Goal: Task Accomplishment & Management: Use online tool/utility

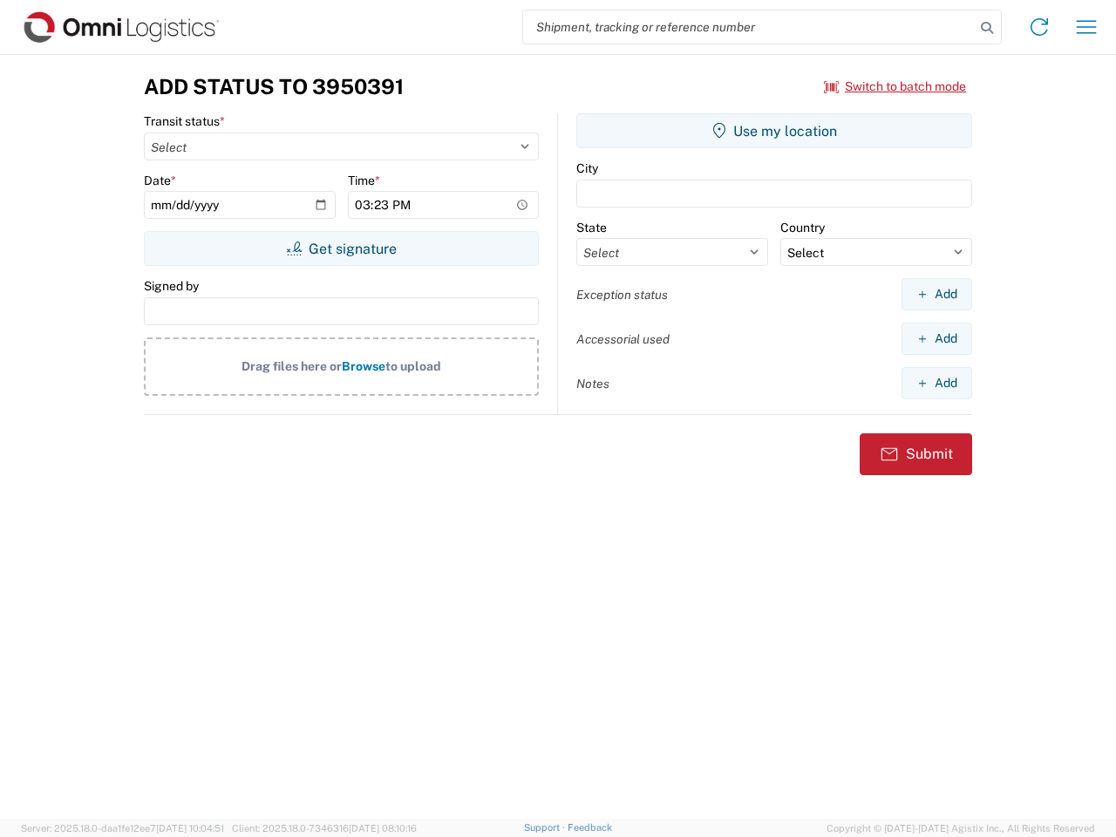
click at [749, 27] on input "search" at bounding box center [749, 26] width 452 height 33
click at [987, 28] on icon at bounding box center [987, 28] width 24 height 24
click at [1039, 27] on icon at bounding box center [1039, 27] width 28 height 28
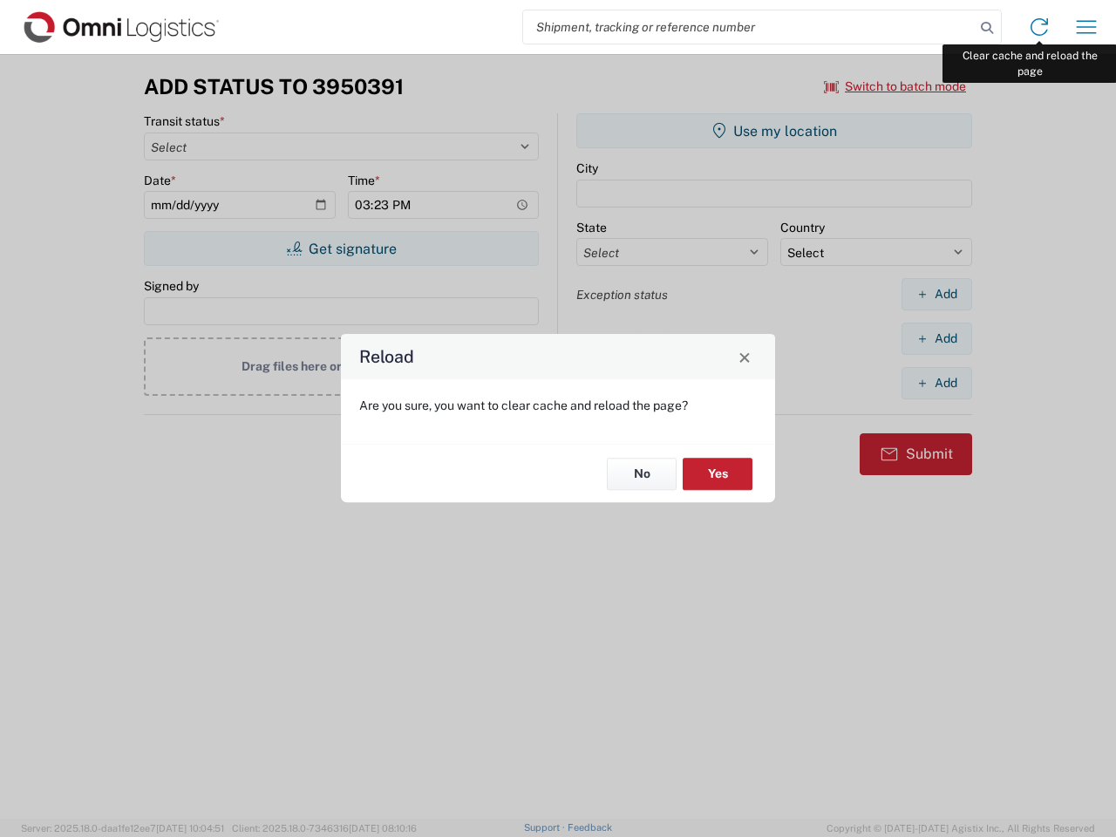
click at [1086, 27] on div "Reload Are you sure, you want to clear cache and reload the page? No Yes" at bounding box center [558, 418] width 1116 height 837
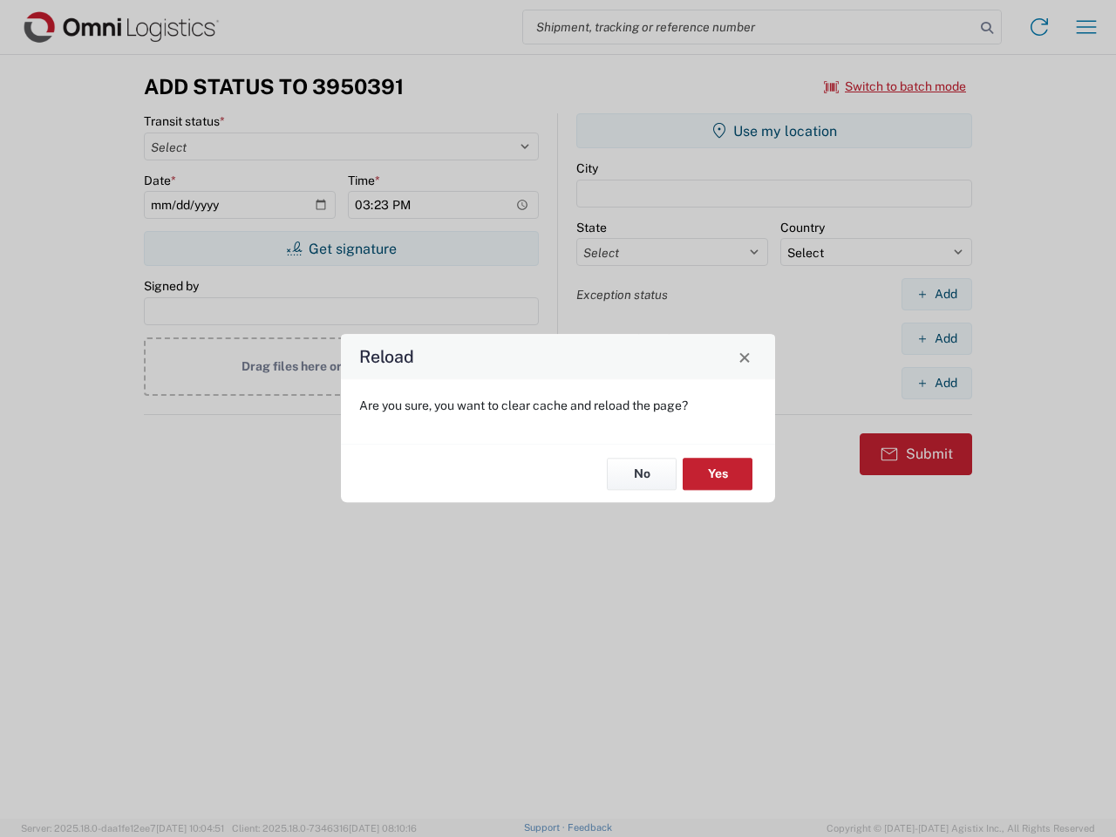
click at [895, 86] on div "Reload Are you sure, you want to clear cache and reload the page? No Yes" at bounding box center [558, 418] width 1116 height 837
click at [341, 248] on div "Reload Are you sure, you want to clear cache and reload the page? No Yes" at bounding box center [558, 418] width 1116 height 837
click at [774, 131] on div "Reload Are you sure, you want to clear cache and reload the page? No Yes" at bounding box center [558, 418] width 1116 height 837
click at [936, 294] on div "Reload Are you sure, you want to clear cache and reload the page? No Yes" at bounding box center [558, 418] width 1116 height 837
click at [936, 338] on div "Reload Are you sure, you want to clear cache and reload the page? No Yes" at bounding box center [558, 418] width 1116 height 837
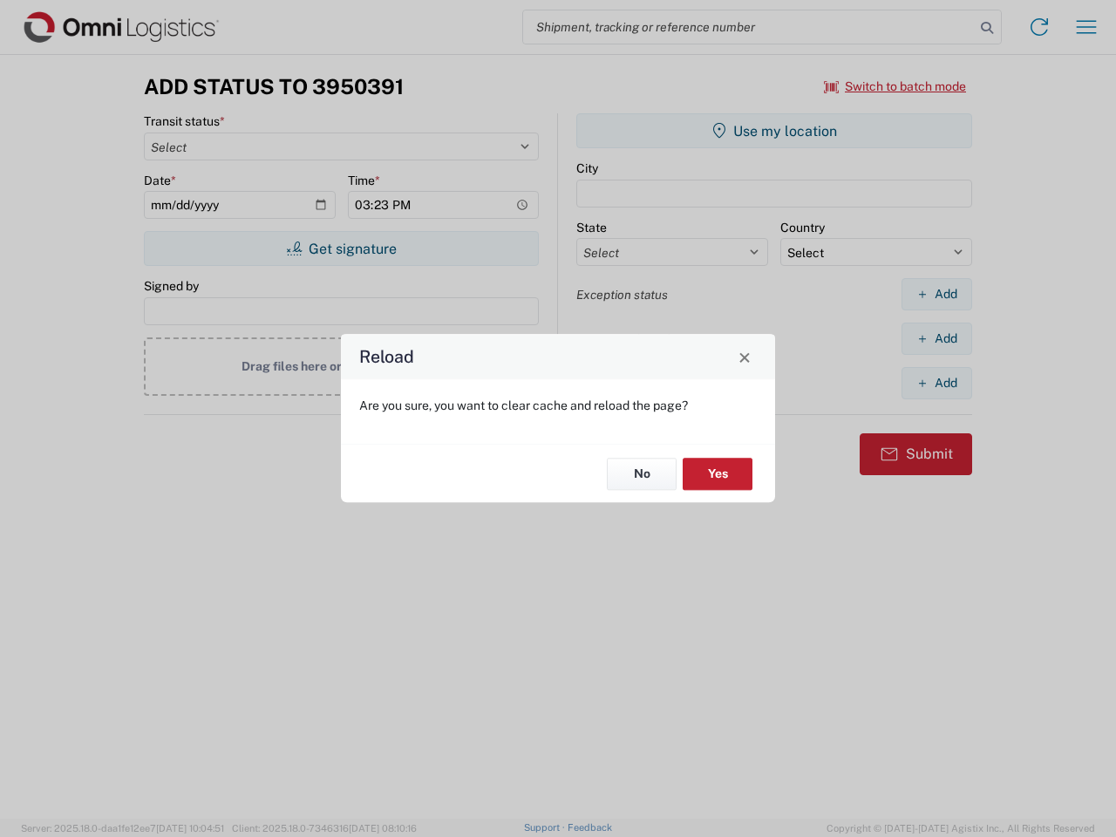
click at [936, 383] on div "Reload Are you sure, you want to clear cache and reload the page? No Yes" at bounding box center [558, 418] width 1116 height 837
